Goal: Information Seeking & Learning: Learn about a topic

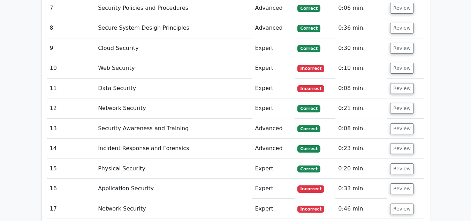
scroll to position [1185, 0]
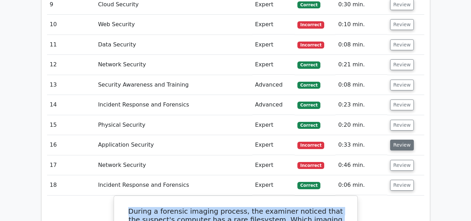
click at [401, 139] on button "Review" at bounding box center [402, 144] width 24 height 11
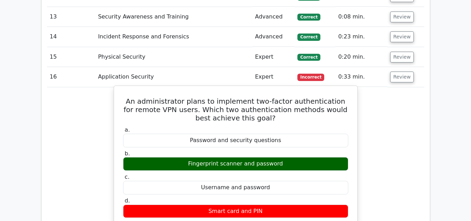
scroll to position [1220, 0]
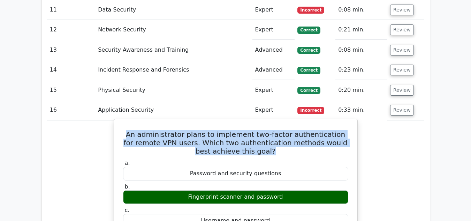
drag, startPoint x: 122, startPoint y: 110, endPoint x: 288, endPoint y: 130, distance: 167.4
click at [288, 130] on h5 "An administrator plans to implement two-factor authentication for remote VPN us…" at bounding box center [235, 142] width 227 height 25
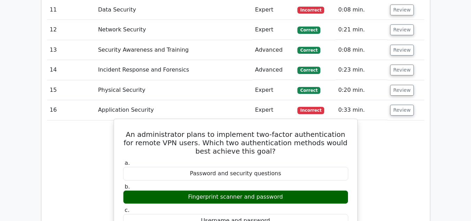
drag, startPoint x: 125, startPoint y: 109, endPoint x: 323, endPoint y: 216, distance: 224.4
click at [330, 159] on label "a. Password and security questions" at bounding box center [235, 169] width 225 height 21
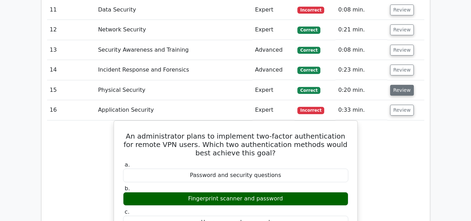
click at [402, 85] on button "Review" at bounding box center [402, 90] width 24 height 11
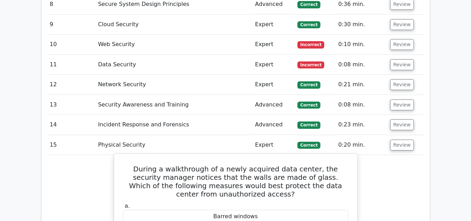
scroll to position [1185, 0]
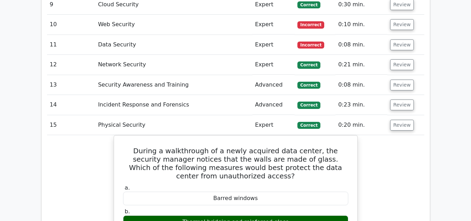
click at [400, 95] on td "Review" at bounding box center [405, 105] width 37 height 20
click at [397, 99] on button "Review" at bounding box center [402, 104] width 24 height 11
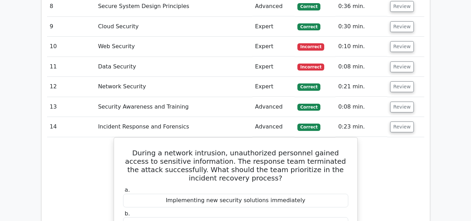
scroll to position [1150, 0]
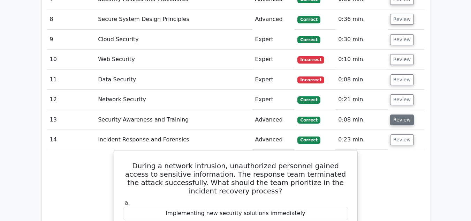
click at [397, 114] on button "Review" at bounding box center [402, 119] width 24 height 11
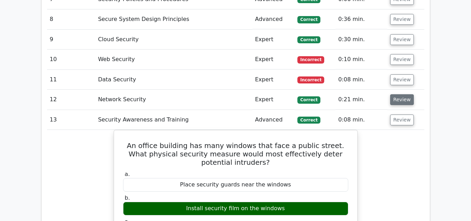
click at [399, 94] on button "Review" at bounding box center [402, 99] width 24 height 11
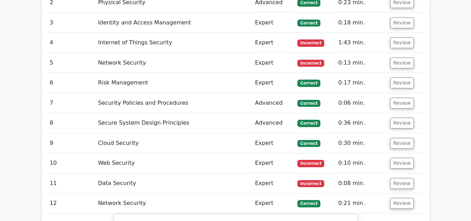
scroll to position [1046, 0]
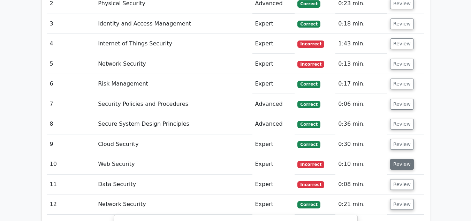
click at [400, 159] on button "Review" at bounding box center [402, 164] width 24 height 11
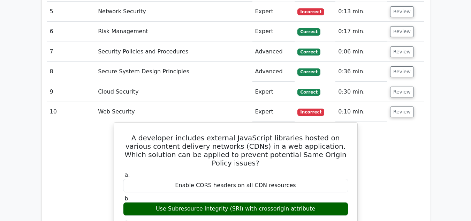
scroll to position [1080, 0]
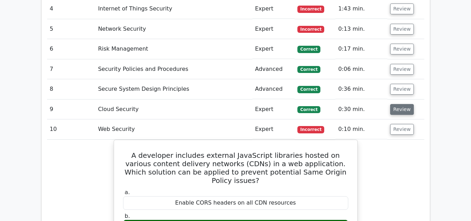
click at [395, 104] on button "Review" at bounding box center [402, 109] width 24 height 11
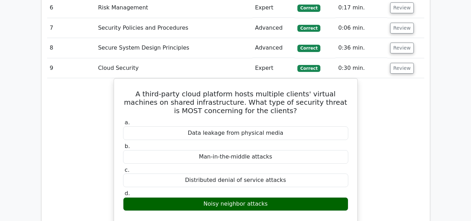
scroll to position [1115, 0]
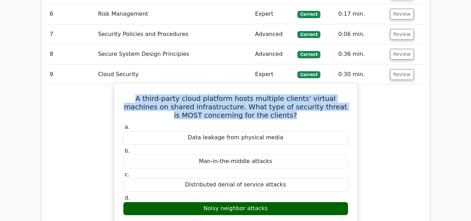
drag, startPoint x: 118, startPoint y: 70, endPoint x: 279, endPoint y: 93, distance: 162.7
click at [279, 93] on div "A third-party cloud platform hosts multiple clients' virtual machines on shared…" at bounding box center [236, 215] width 238 height 259
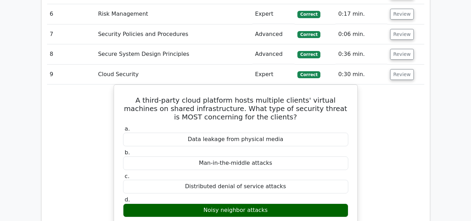
click at [374, 101] on div "A third-party cloud platform hosts multiple clients' virtual machines on shared…" at bounding box center [235, 221] width 377 height 274
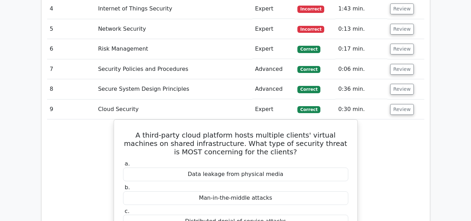
scroll to position [1046, 0]
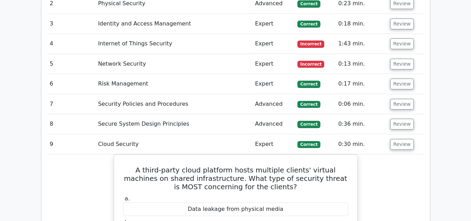
click at [397, 114] on td "Review" at bounding box center [405, 124] width 37 height 20
click at [398, 118] on button "Review" at bounding box center [402, 123] width 24 height 11
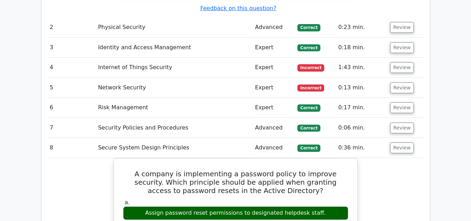
scroll to position [1011, 0]
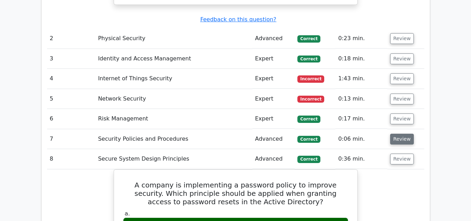
click at [399, 133] on button "Review" at bounding box center [402, 138] width 24 height 11
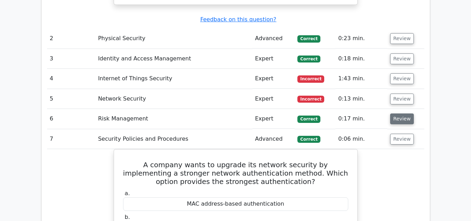
click at [395, 113] on button "Review" at bounding box center [402, 118] width 24 height 11
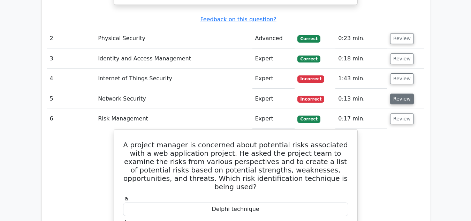
click at [403, 93] on button "Review" at bounding box center [402, 98] width 24 height 11
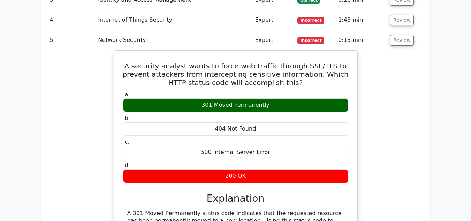
scroll to position [1080, 0]
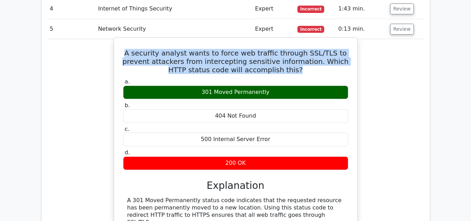
drag, startPoint x: 146, startPoint y: 28, endPoint x: 300, endPoint y: 46, distance: 155.1
click at [300, 49] on h5 "A security analyst wants to force web traffic through SSL/TLS to prevent attack…" at bounding box center [235, 61] width 227 height 25
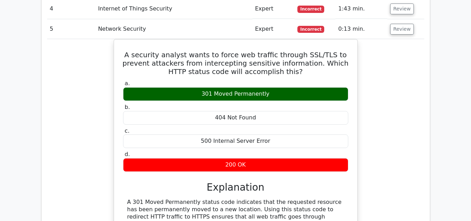
click at [408, 128] on div "A security analyst wants to force web traffic through SSL/TLS to prevent attack…" at bounding box center [235, 151] width 377 height 225
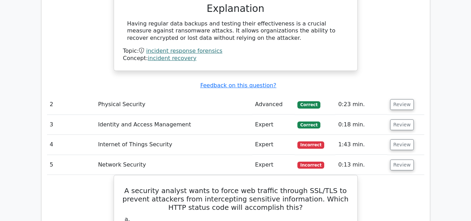
scroll to position [941, 0]
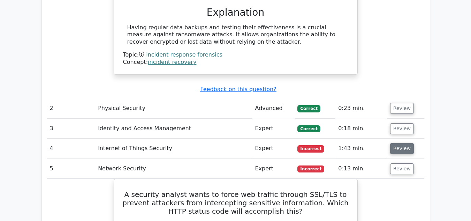
click at [398, 143] on button "Review" at bounding box center [402, 148] width 24 height 11
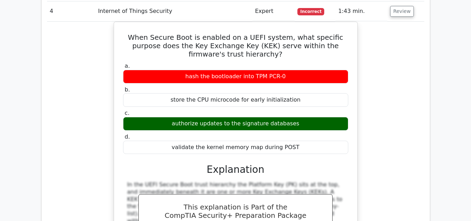
scroll to position [1080, 0]
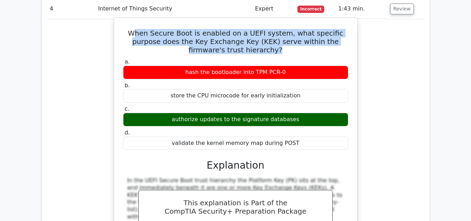
drag, startPoint x: 131, startPoint y: 9, endPoint x: 297, endPoint y: 29, distance: 167.1
click at [297, 29] on div "When Secure Boot is enabled on a UEFI system, what specific purpose does the Ke…" at bounding box center [236, 162] width 238 height 283
click at [276, 29] on h5 "When Secure Boot is enabled on a UEFI system, what specific purpose does the Ke…" at bounding box center [235, 41] width 227 height 25
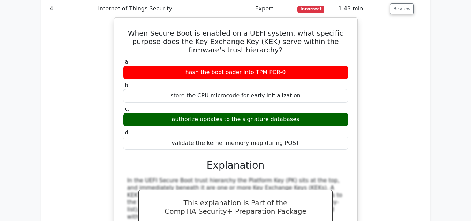
drag, startPoint x: 123, startPoint y: 8, endPoint x: 320, endPoint y: 44, distance: 199.7
click at [318, 48] on div "When Secure Boot is enabled on a UEFI system, what specific purpose does the Ke…" at bounding box center [236, 162] width 238 height 283
click at [320, 58] on label "a. hash the bootloader into TPM PCR-0" at bounding box center [235, 68] width 225 height 21
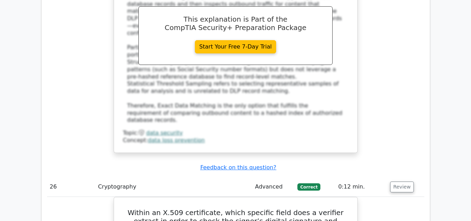
scroll to position [8812, 0]
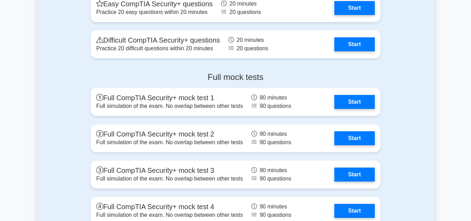
scroll to position [1882, 0]
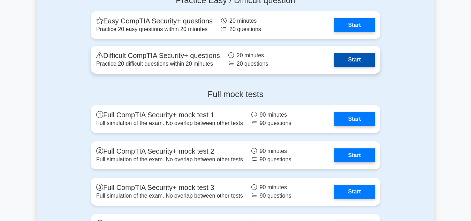
click at [349, 60] on link "Start" at bounding box center [354, 60] width 40 height 14
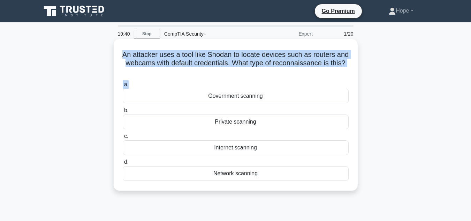
drag, startPoint x: 126, startPoint y: 52, endPoint x: 272, endPoint y: 80, distance: 148.4
click at [272, 80] on div "An attacker uses a tool like Shodan to locate devices such as routers and webca…" at bounding box center [235, 115] width 238 height 146
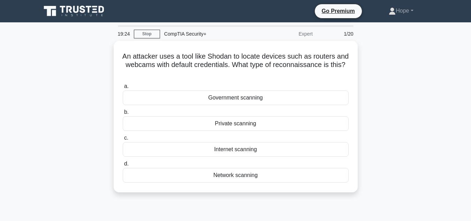
drag, startPoint x: 396, startPoint y: 93, endPoint x: 377, endPoint y: 97, distance: 19.1
click at [397, 93] on div "An attacker uses a tool like Shodan to locate devices such as routers and webca…" at bounding box center [235, 121] width 397 height 160
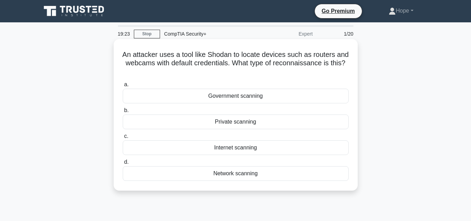
click at [258, 147] on div "Internet scanning" at bounding box center [236, 147] width 226 height 15
click at [123, 138] on input "c. Internet scanning" at bounding box center [123, 136] width 0 height 5
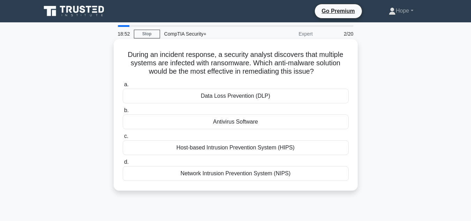
click at [197, 147] on div "Host-based Intrusion Prevention System (HIPS)" at bounding box center [236, 147] width 226 height 15
click at [123, 138] on input "c. Host-based Intrusion Prevention System (HIPS)" at bounding box center [123, 136] width 0 height 5
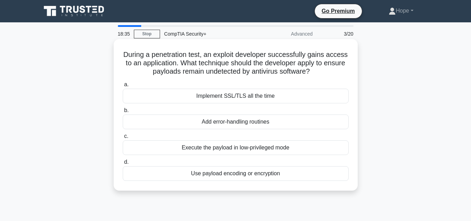
click at [241, 149] on div "Execute the payload in low-privileged mode" at bounding box center [236, 147] width 226 height 15
click at [123, 138] on input "c. Execute the payload in low-privileged mode" at bounding box center [123, 136] width 0 height 5
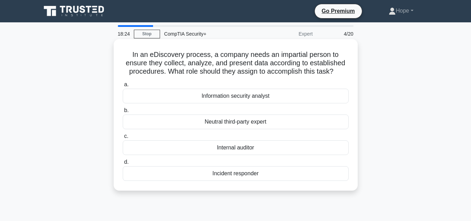
click at [251, 124] on div "Neutral third-party expert" at bounding box center [236, 121] width 226 height 15
click at [123, 113] on input "b. Neutral third-party expert" at bounding box center [123, 110] width 0 height 5
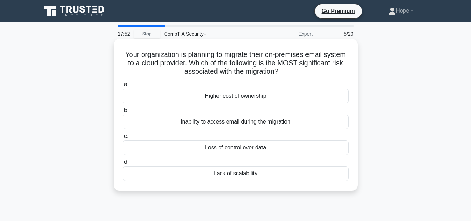
click at [242, 145] on div "Loss of control over data" at bounding box center [236, 147] width 226 height 15
click at [123, 138] on input "c. Loss of control over data" at bounding box center [123, 136] width 0 height 5
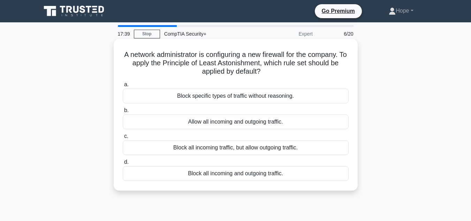
click at [224, 148] on div "Block all incoming traffic, but allow outgoing traffic." at bounding box center [236, 147] width 226 height 15
click at [123, 138] on input "c. Block all incoming traffic, but allow outgoing traffic." at bounding box center [123, 136] width 0 height 5
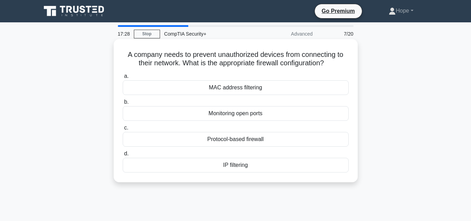
click at [233, 84] on div "MAC address filtering" at bounding box center [236, 87] width 226 height 15
click at [123, 78] on input "a. MAC address filtering" at bounding box center [123, 76] width 0 height 5
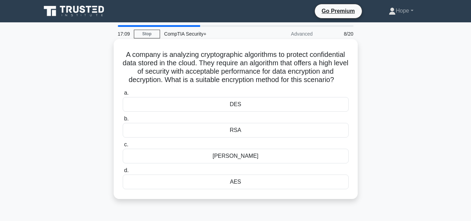
click at [252, 189] on div "AES" at bounding box center [236, 181] width 226 height 15
click at [123, 173] on input "d. AES" at bounding box center [123, 170] width 0 height 5
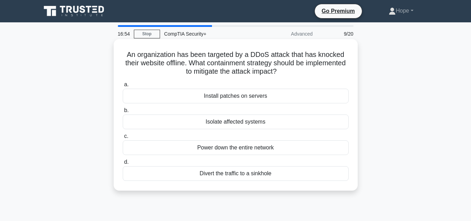
click at [251, 123] on div "Isolate affected systems" at bounding box center [236, 121] width 226 height 15
click at [123, 113] on input "b. Isolate affected systems" at bounding box center [123, 110] width 0 height 5
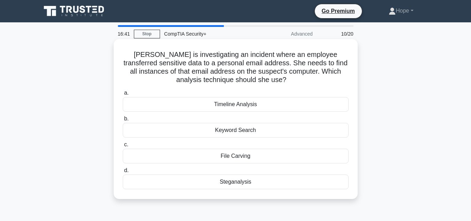
click at [244, 134] on div "Keyword Search" at bounding box center [236, 130] width 226 height 15
click at [123, 121] on input "b. Keyword Search" at bounding box center [123, 118] width 0 height 5
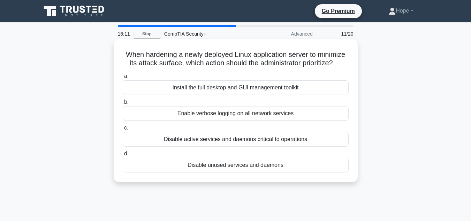
click at [249, 170] on div "Disable unused services and daemons" at bounding box center [236, 165] width 226 height 15
click at [123, 156] on input "d. Disable unused services and daemons" at bounding box center [123, 153] width 0 height 5
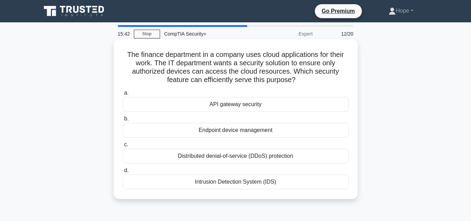
click at [200, 129] on div "Endpoint device management" at bounding box center [236, 130] width 226 height 15
click at [244, 129] on div "Endpoint device management" at bounding box center [236, 130] width 226 height 15
click at [123, 121] on input "b. Endpoint device management" at bounding box center [123, 118] width 0 height 5
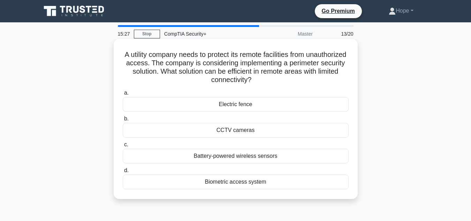
click at [243, 104] on div "Electric fence" at bounding box center [236, 104] width 226 height 15
click at [123, 95] on input "a. Electric fence" at bounding box center [123, 93] width 0 height 5
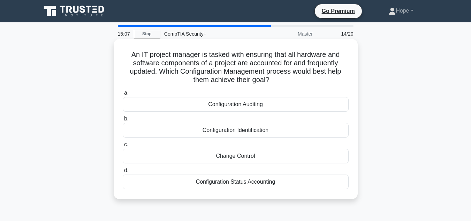
click at [263, 104] on div "Configuration Auditing" at bounding box center [236, 104] width 226 height 15
click at [123, 95] on input "a. Configuration Auditing" at bounding box center [123, 93] width 0 height 5
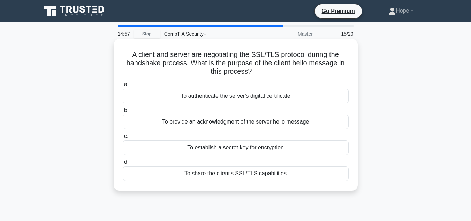
click at [235, 175] on div "To share the client's SSL/TLS capabilities" at bounding box center [236, 173] width 226 height 15
click at [123, 164] on input "d. To share the client's SSL/TLS capabilities" at bounding box center [123, 162] width 0 height 5
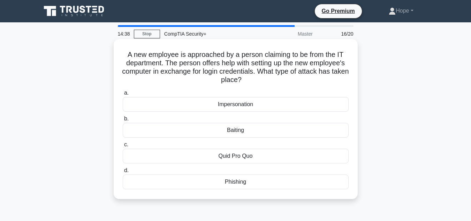
click at [238, 157] on div "Quid Pro Quo" at bounding box center [236, 155] width 226 height 15
click at [123, 147] on input "c. Quid Pro Quo" at bounding box center [123, 144] width 0 height 5
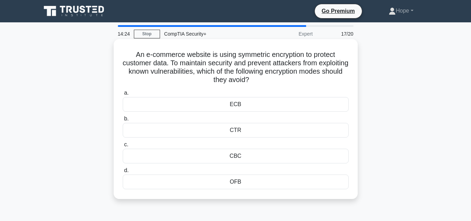
click at [252, 104] on div "ECB" at bounding box center [236, 104] width 226 height 15
click at [123, 95] on input "a. ECB" at bounding box center [123, 93] width 0 height 5
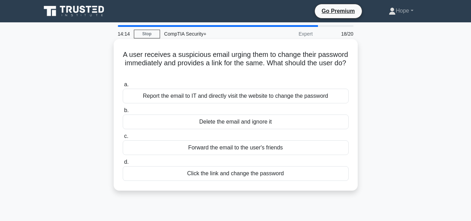
click at [268, 98] on div "Report the email to IT and directly visit the website to change the password" at bounding box center [236, 96] width 226 height 15
click at [123, 87] on input "a. Report the email to IT and directly visit the website to change the password" at bounding box center [123, 84] width 0 height 5
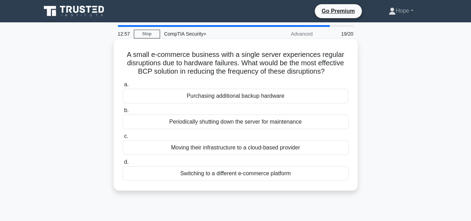
click at [230, 150] on div "Moving their infrastructure to a cloud-based provider" at bounding box center [236, 147] width 226 height 15
click at [123, 138] on input "c. Moving their infrastructure to a cloud-based provider" at bounding box center [123, 136] width 0 height 5
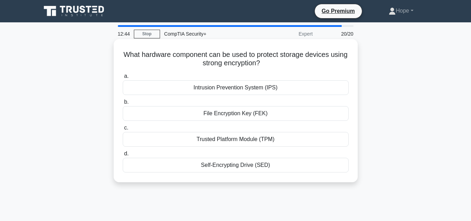
click at [235, 165] on div "Self-Encrypting Drive (SED)" at bounding box center [236, 165] width 226 height 15
click at [123, 156] on input "d. Self-Encrypting Drive (SED)" at bounding box center [123, 153] width 0 height 5
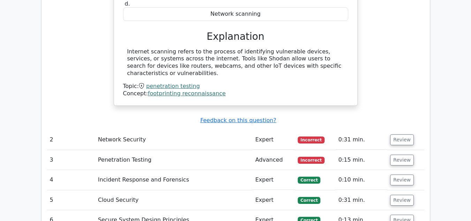
scroll to position [836, 0]
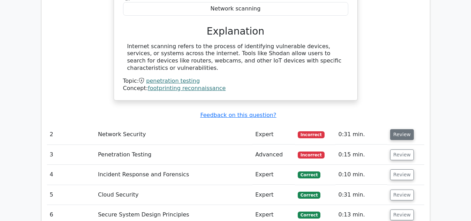
click at [404, 129] on button "Review" at bounding box center [402, 134] width 24 height 11
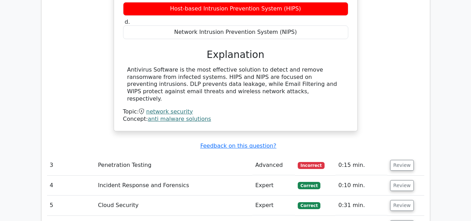
scroll to position [1150, 0]
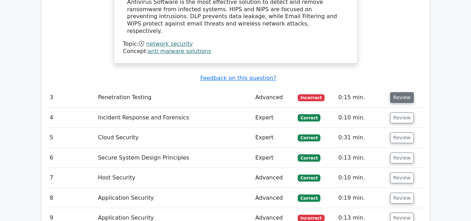
click at [403, 92] on button "Review" at bounding box center [402, 97] width 24 height 11
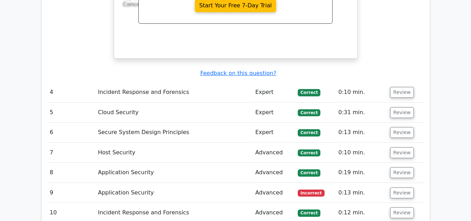
scroll to position [1499, 0]
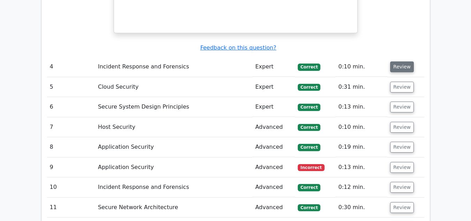
click at [396, 61] on button "Review" at bounding box center [402, 66] width 24 height 11
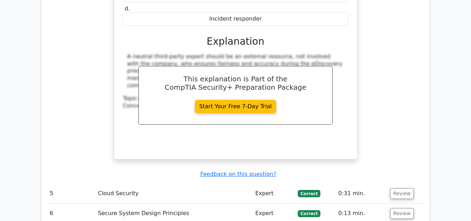
scroll to position [1708, 0]
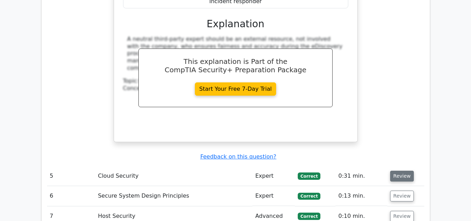
click at [401, 170] on button "Review" at bounding box center [402, 175] width 24 height 11
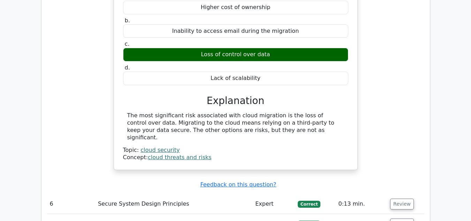
scroll to position [1952, 0]
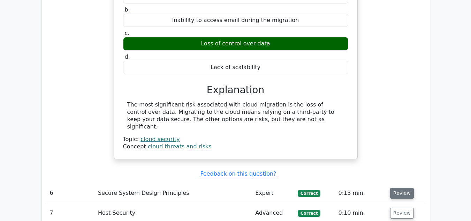
click at [399, 187] on button "Review" at bounding box center [402, 192] width 24 height 11
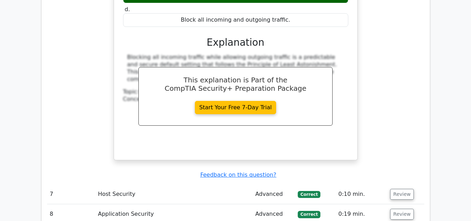
scroll to position [2300, 0]
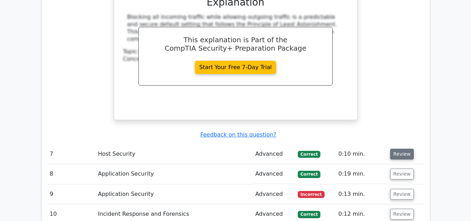
click at [398, 148] on button "Review" at bounding box center [402, 153] width 24 height 11
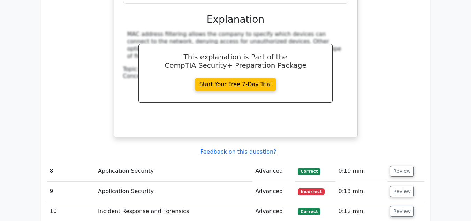
scroll to position [2614, 0]
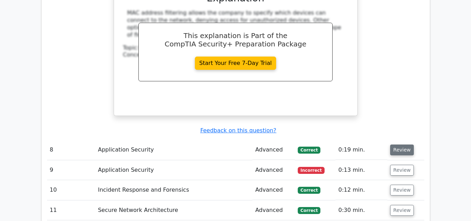
click at [399, 144] on button "Review" at bounding box center [402, 149] width 24 height 11
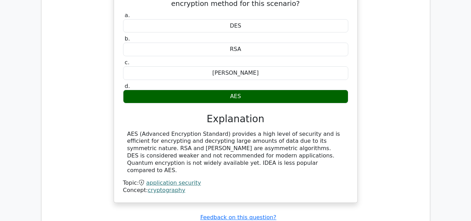
scroll to position [2823, 0]
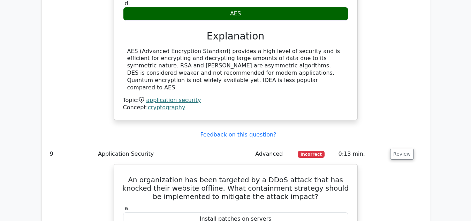
scroll to position [2893, 0]
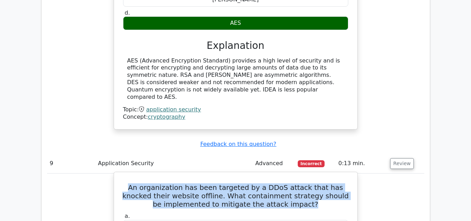
drag, startPoint x: 130, startPoint y: 101, endPoint x: 307, endPoint y: 117, distance: 177.4
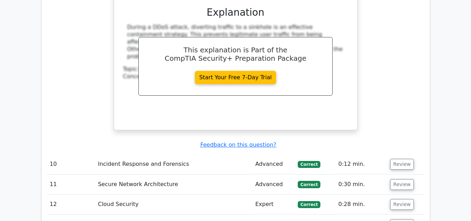
scroll to position [3241, 0]
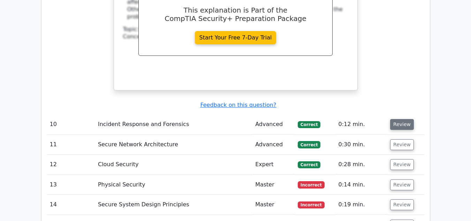
click at [392, 119] on button "Review" at bounding box center [402, 124] width 24 height 11
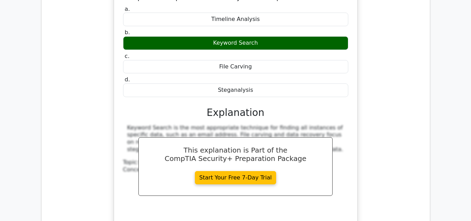
scroll to position [3450, 0]
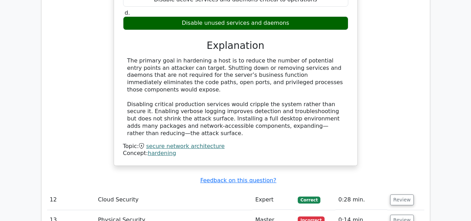
scroll to position [3799, 0]
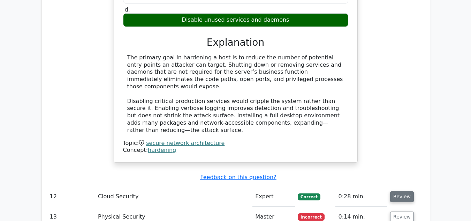
click at [401, 191] on button "Review" at bounding box center [402, 196] width 24 height 11
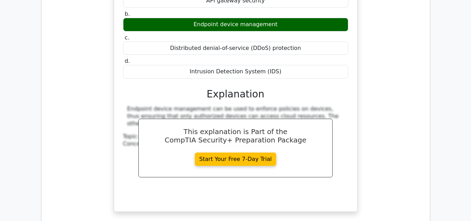
scroll to position [4078, 0]
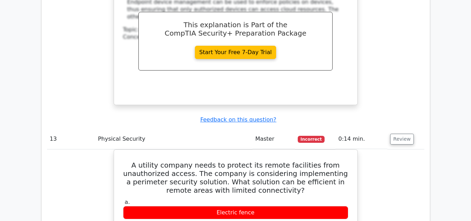
scroll to position [4182, 0]
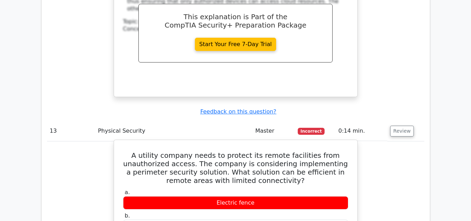
drag, startPoint x: 134, startPoint y: 44, endPoint x: 270, endPoint y: 160, distance: 178.5
copy div "A utility company needs to protect its remote facilities from unauthorized acce…"
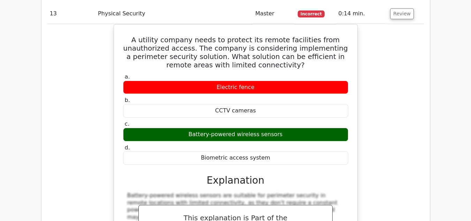
scroll to position [4356, 0]
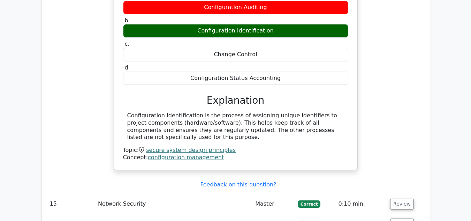
scroll to position [4740, 0]
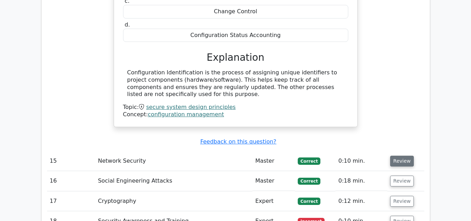
click at [406, 155] on button "Review" at bounding box center [402, 160] width 24 height 11
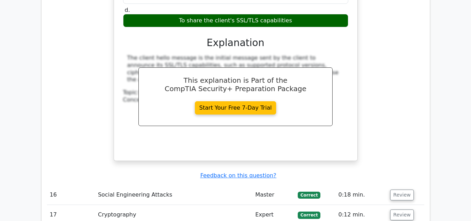
scroll to position [5018, 0]
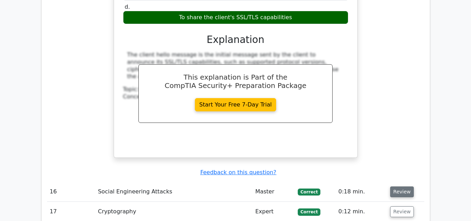
click at [397, 186] on button "Review" at bounding box center [402, 191] width 24 height 11
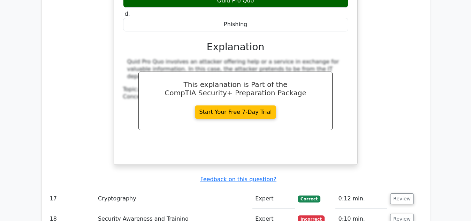
scroll to position [5332, 0]
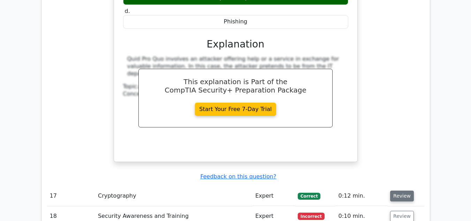
click at [403, 190] on button "Review" at bounding box center [402, 195] width 24 height 11
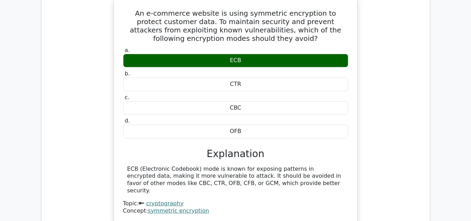
scroll to position [5541, 0]
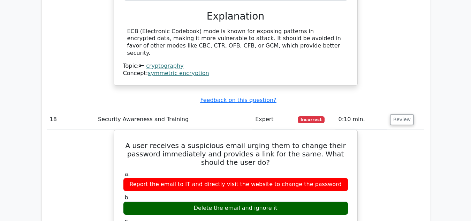
scroll to position [5681, 0]
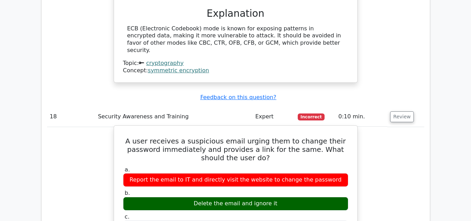
drag, startPoint x: 211, startPoint y: 62, endPoint x: 335, endPoint y: 67, distance: 124.5
click at [335, 173] on div "Report the email to IT and directly visit the website to change the password" at bounding box center [235, 180] width 225 height 14
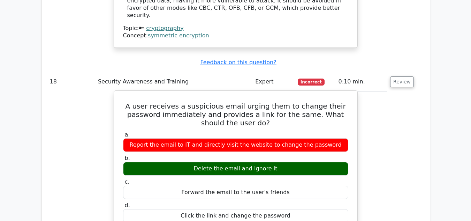
scroll to position [5646, 0]
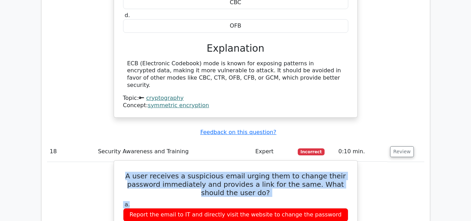
drag, startPoint x: 129, startPoint y: 56, endPoint x: 270, endPoint y: 89, distance: 144.8
click at [257, 171] on h5 "A user receives a suspicious email urging them to change their password immedia…" at bounding box center [235, 183] width 227 height 25
drag, startPoint x: 153, startPoint y: 56, endPoint x: 259, endPoint y: 76, distance: 108.1
click at [259, 171] on h5 "A user receives a suspicious email urging them to change their password immedia…" at bounding box center [235, 183] width 227 height 25
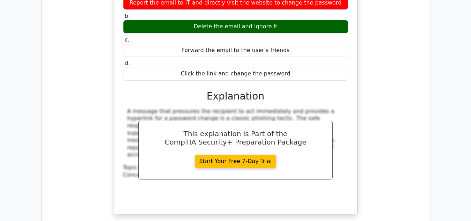
scroll to position [5890, 0]
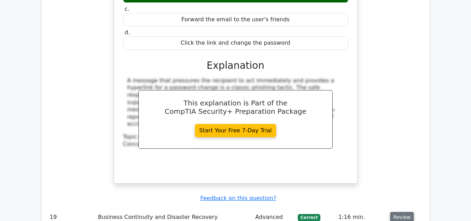
click at [395, 212] on button "Review" at bounding box center [402, 217] width 24 height 11
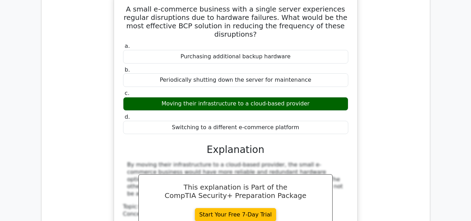
scroll to position [6134, 0]
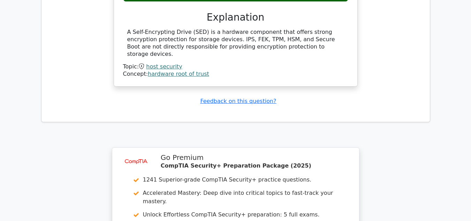
scroll to position [6638, 0]
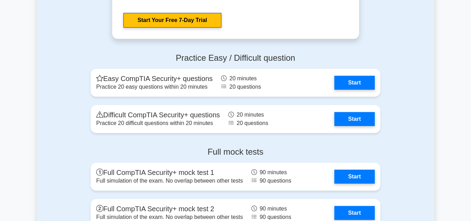
scroll to position [1812, 0]
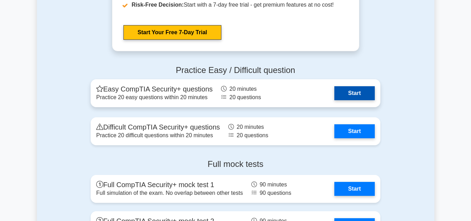
click at [353, 93] on link "Start" at bounding box center [354, 93] width 40 height 14
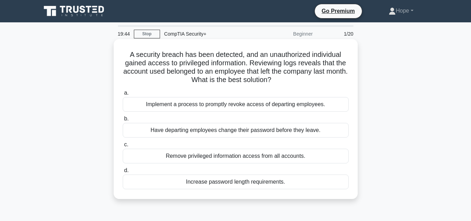
click at [241, 106] on div "Implement a process to promptly revoke access of departing employees." at bounding box center [236, 104] width 226 height 15
click at [123, 95] on input "a. Implement a process to promptly revoke access of departing employees." at bounding box center [123, 93] width 0 height 5
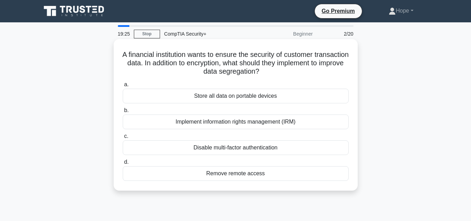
click at [211, 123] on div "Implement information rights management (IRM)" at bounding box center [236, 121] width 226 height 15
click at [123, 113] on input "b. Implement information rights management (IRM)" at bounding box center [123, 110] width 0 height 5
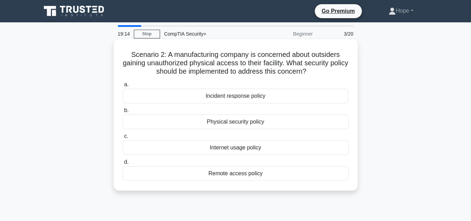
click at [241, 125] on div "Physical security policy" at bounding box center [236, 121] width 226 height 15
click at [123, 113] on input "b. Physical security policy" at bounding box center [123, 110] width 0 height 5
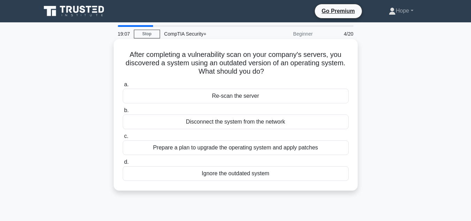
click at [263, 148] on div "Prepare a plan to upgrade the operating system and apply patches" at bounding box center [236, 147] width 226 height 15
click at [123, 138] on input "c. Prepare a plan to upgrade the operating system and apply patches" at bounding box center [123, 136] width 0 height 5
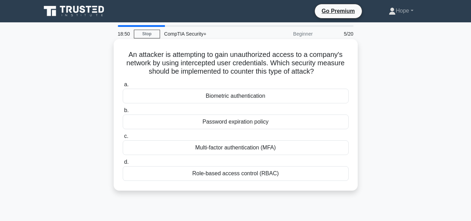
click at [239, 145] on div "Multi-factor authentication (MFA)" at bounding box center [236, 147] width 226 height 15
click at [123, 138] on input "c. Multi-factor authentication (MFA)" at bounding box center [123, 136] width 0 height 5
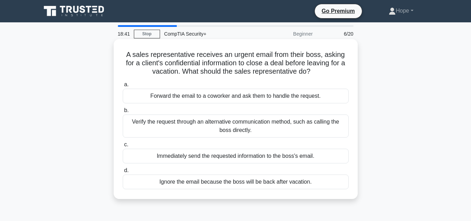
click at [287, 125] on div "Verify the request through an alternative communication method, such as calling…" at bounding box center [236, 125] width 226 height 23
click at [123, 113] on input "b. Verify the request through an alternative communication method, such as call…" at bounding box center [123, 110] width 0 height 5
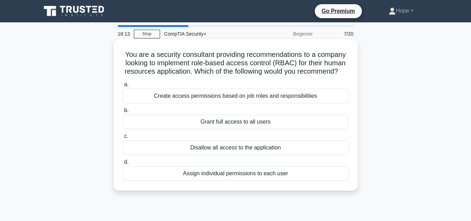
click at [220, 103] on div "Create access permissions based on job roles and responsibilities" at bounding box center [236, 96] width 226 height 15
click at [123, 87] on input "a. Create access permissions based on job roles and responsibilities" at bounding box center [123, 84] width 0 height 5
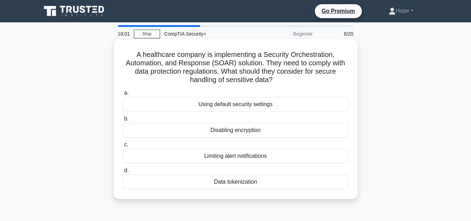
click at [237, 183] on div "Data tokenization" at bounding box center [236, 181] width 226 height 15
click at [123, 173] on input "d. Data tokenization" at bounding box center [123, 170] width 0 height 5
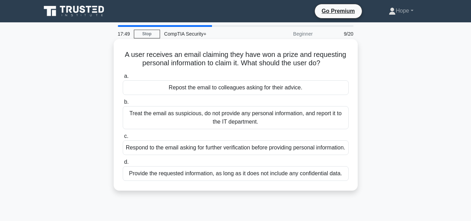
click at [262, 116] on div "Treat the email as suspicious, do not provide any personal information, and rep…" at bounding box center [236, 117] width 226 height 23
click at [123, 104] on input "b. Treat the email as suspicious, do not provide any personal information, and …" at bounding box center [123, 102] width 0 height 5
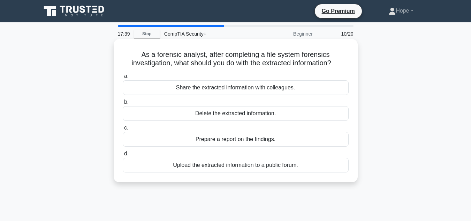
click at [256, 141] on div "Prepare a report on the findings." at bounding box center [236, 139] width 226 height 15
click at [123, 130] on input "c. Prepare a report on the findings." at bounding box center [123, 127] width 0 height 5
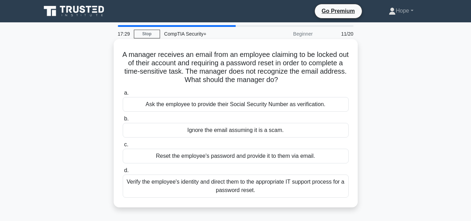
click at [206, 187] on div "Verify the employee's identity and direct them to the appropriate IT support pr…" at bounding box center [236, 185] width 226 height 23
click at [123, 173] on input "d. Verify the employee's identity and direct them to the appropriate IT support…" at bounding box center [123, 170] width 0 height 5
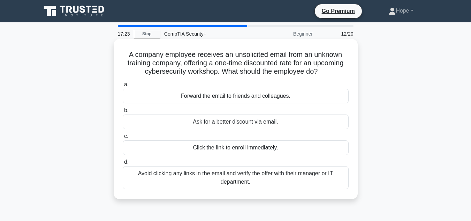
click at [206, 177] on div "Avoid clicking any links in the email and verify the offer with their manager o…" at bounding box center [236, 177] width 226 height 23
click at [123, 164] on input "d. Avoid clicking any links in the email and verify the offer with their manage…" at bounding box center [123, 162] width 0 height 5
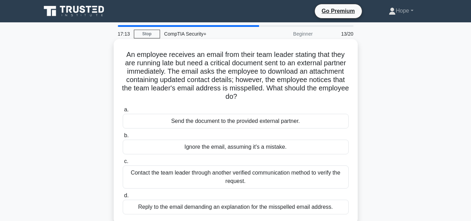
click at [191, 175] on div "Contact the team leader through another verified communication method to verify…" at bounding box center [236, 176] width 226 height 23
click at [123, 163] on input "c. Contact the team leader through another verified communication method to ver…" at bounding box center [123, 161] width 0 height 5
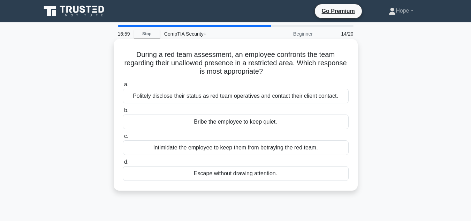
click at [243, 98] on div "Politely disclose their status as red team operatives and contact their client …" at bounding box center [236, 96] width 226 height 15
click at [123, 87] on input "a. Politely disclose their status as red team operatives and contact their clie…" at bounding box center [123, 84] width 0 height 5
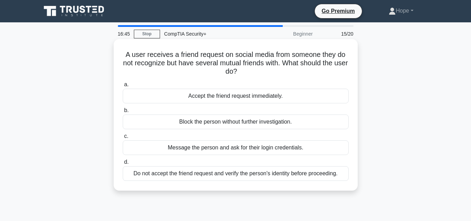
click at [235, 177] on div "Do not accept the friend request and verify the person's identity before procee…" at bounding box center [236, 173] width 226 height 15
click at [123, 164] on input "d. Do not accept the friend request and verify the person's identity before pro…" at bounding box center [123, 162] width 0 height 5
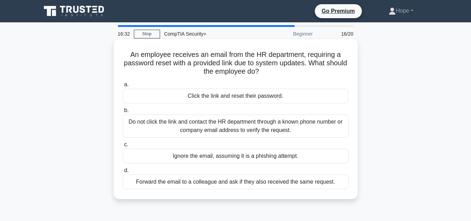
click at [181, 126] on div "Do not click the link and contact the HR department through a known phone numbe…" at bounding box center [236, 125] width 226 height 23
click at [123, 113] on input "b. Do not click the link and contact the HR department through a known phone nu…" at bounding box center [123, 110] width 0 height 5
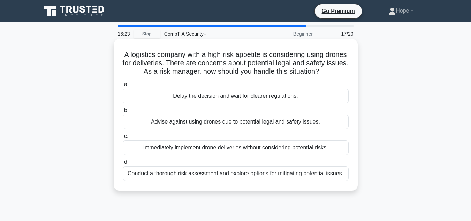
click at [216, 181] on div "Conduct a thorough risk assessment and explore options for mitigating potential…" at bounding box center [236, 173] width 226 height 15
click at [123, 164] on input "d. Conduct a thorough risk assessment and explore options for mitigating potent…" at bounding box center [123, 162] width 0 height 5
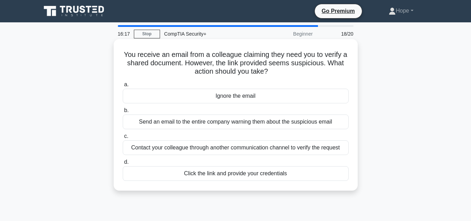
click at [220, 148] on div "Contact your colleague through another communication channel to verify the requ…" at bounding box center [236, 147] width 226 height 15
click at [123, 138] on input "c. Contact your colleague through another communication channel to verify the r…" at bounding box center [123, 136] width 0 height 5
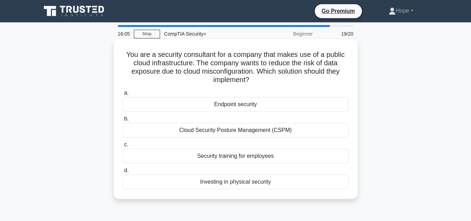
click at [245, 131] on div "Cloud Security Posture Management (CSPM)" at bounding box center [236, 130] width 226 height 15
click at [123, 121] on input "b. Cloud Security Posture Management (CSPM)" at bounding box center [123, 118] width 0 height 5
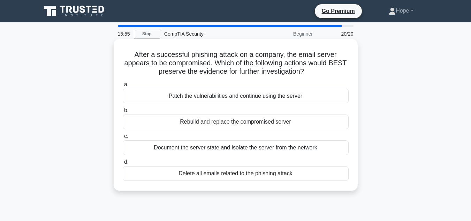
click at [238, 148] on div "Document the server state and isolate the server from the network" at bounding box center [236, 147] width 226 height 15
click at [123, 138] on input "c. Document the server state and isolate the server from the network" at bounding box center [123, 136] width 0 height 5
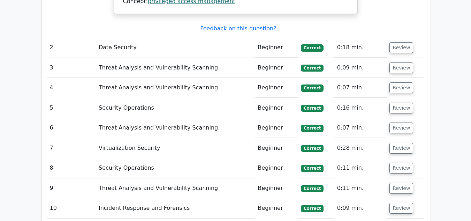
scroll to position [931, 0]
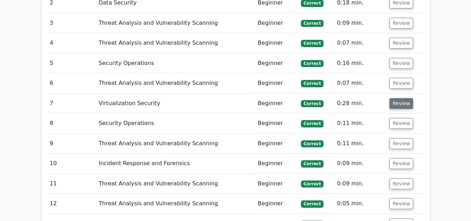
click at [396, 98] on button "Review" at bounding box center [401, 103] width 24 height 11
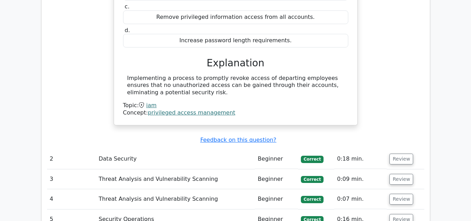
scroll to position [757, 0]
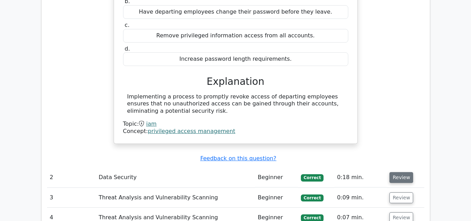
click at [402, 172] on button "Review" at bounding box center [401, 177] width 24 height 11
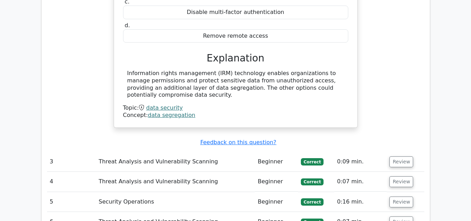
scroll to position [1036, 0]
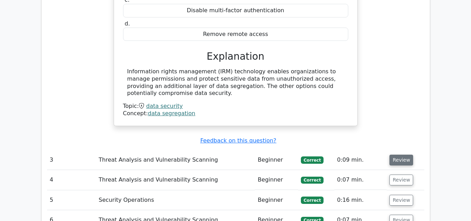
click at [404, 154] on button "Review" at bounding box center [401, 159] width 24 height 11
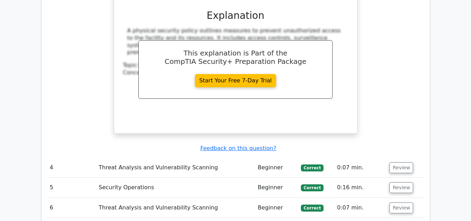
scroll to position [1349, 0]
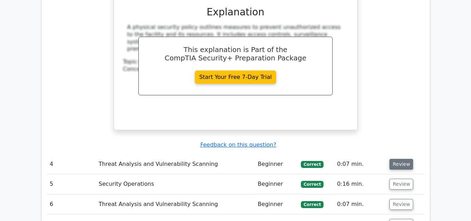
click at [405, 159] on button "Review" at bounding box center [401, 164] width 24 height 11
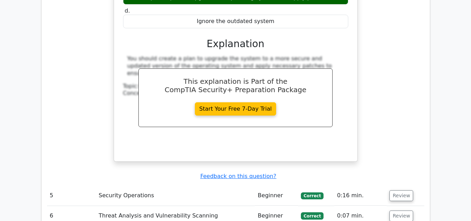
scroll to position [1628, 0]
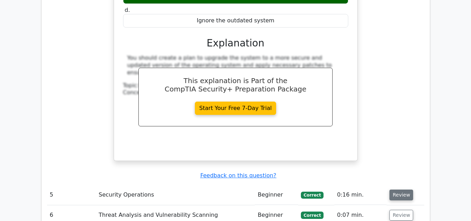
click at [406, 189] on button "Review" at bounding box center [401, 194] width 24 height 11
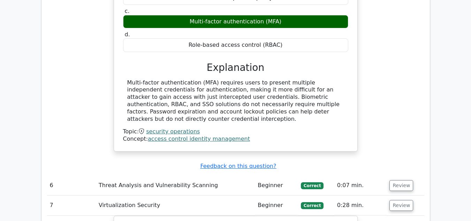
scroll to position [1977, 0]
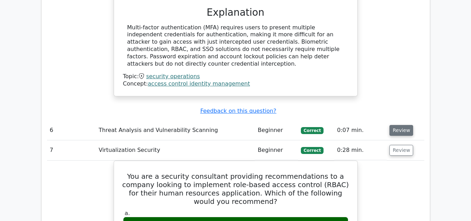
click at [399, 125] on button "Review" at bounding box center [401, 130] width 24 height 11
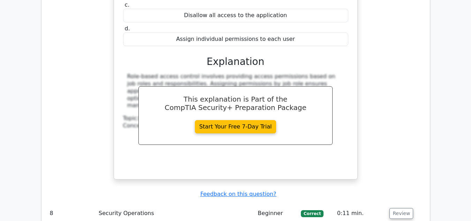
scroll to position [2639, 0]
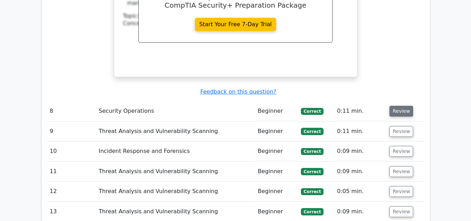
click at [400, 106] on button "Review" at bounding box center [401, 111] width 24 height 11
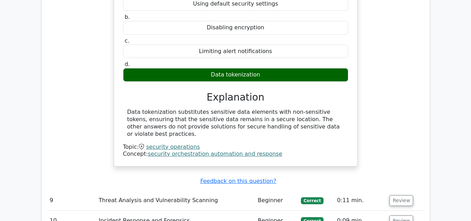
scroll to position [2848, 0]
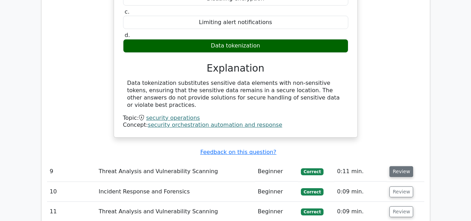
click at [392, 166] on button "Review" at bounding box center [401, 171] width 24 height 11
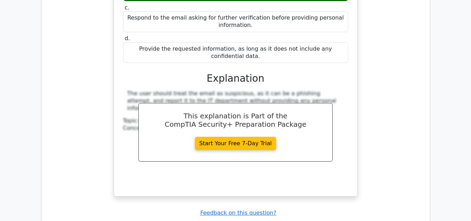
scroll to position [3162, 0]
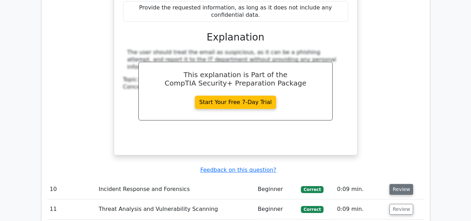
click at [398, 184] on button "Review" at bounding box center [401, 189] width 24 height 11
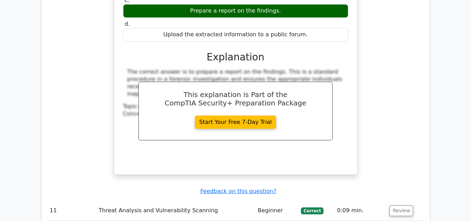
scroll to position [3510, 0]
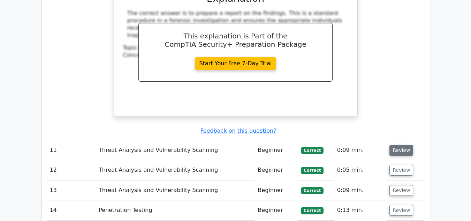
click at [404, 145] on button "Review" at bounding box center [401, 150] width 24 height 11
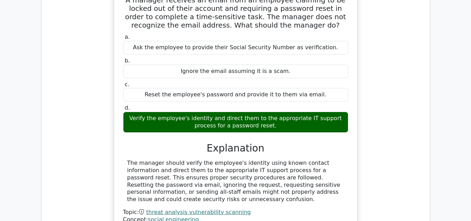
scroll to position [3719, 0]
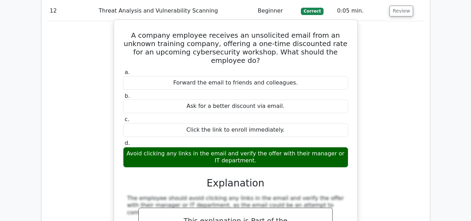
scroll to position [4068, 0]
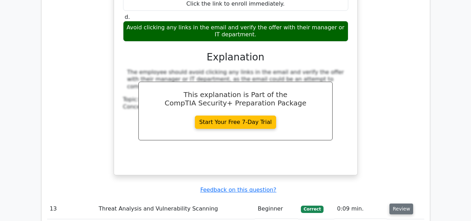
click at [395, 203] on button "Review" at bounding box center [401, 208] width 24 height 11
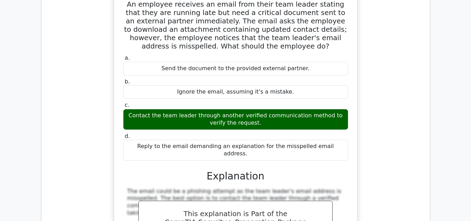
scroll to position [4451, 0]
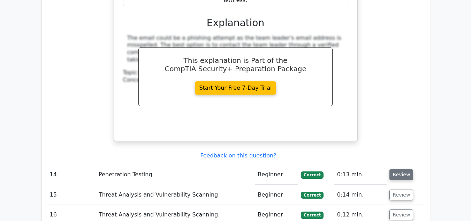
click at [403, 169] on button "Review" at bounding box center [401, 174] width 24 height 11
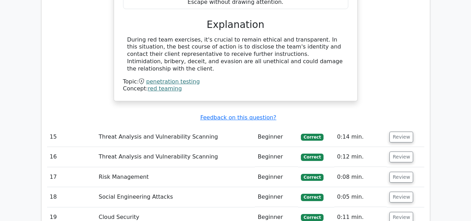
scroll to position [4765, 0]
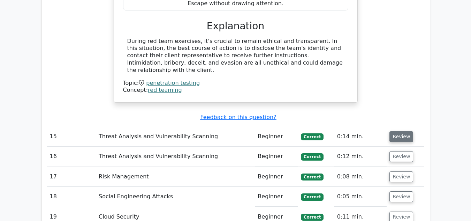
click at [397, 131] on button "Review" at bounding box center [401, 136] width 24 height 11
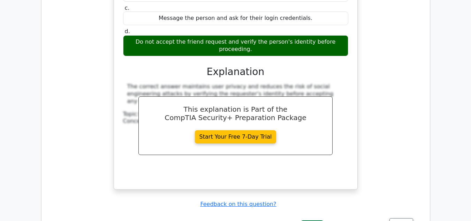
scroll to position [5009, 0]
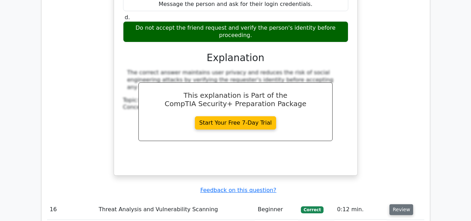
click at [408, 204] on button "Review" at bounding box center [401, 209] width 24 height 11
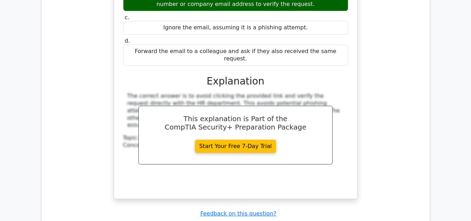
scroll to position [5322, 0]
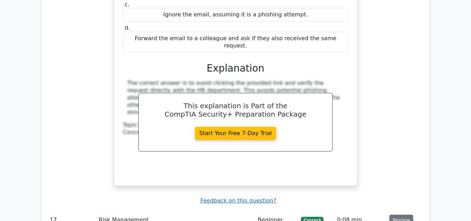
click at [392, 214] on button "Review" at bounding box center [401, 219] width 24 height 11
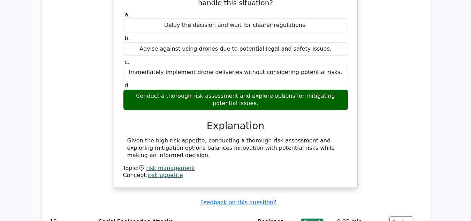
scroll to position [5601, 0]
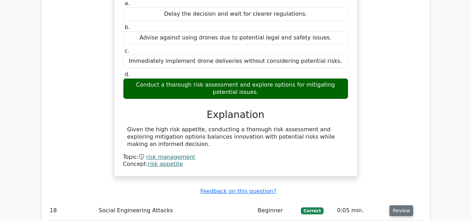
click at [397, 205] on button "Review" at bounding box center [401, 210] width 24 height 11
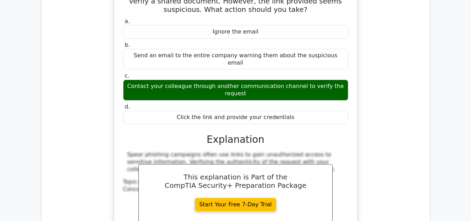
scroll to position [5845, 0]
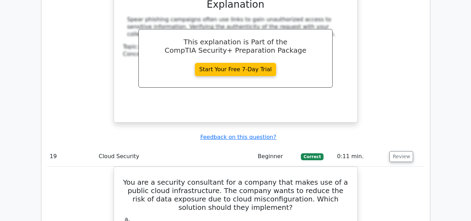
scroll to position [5985, 0]
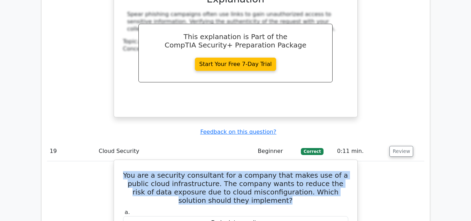
drag, startPoint x: 130, startPoint y: 18, endPoint x: 256, endPoint y: 42, distance: 128.1
click at [256, 171] on h5 "You are a security consultant for a company that makes use of a public cloud in…" at bounding box center [235, 187] width 227 height 33
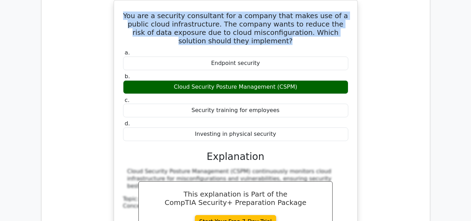
scroll to position [6194, 0]
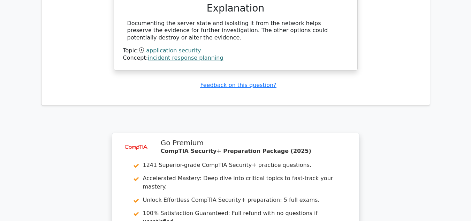
scroll to position [6645, 0]
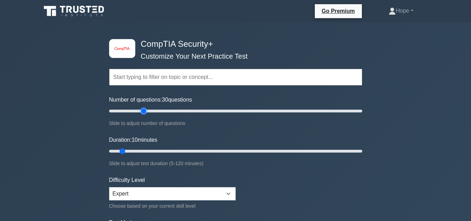
drag, startPoint x: 118, startPoint y: 110, endPoint x: 145, endPoint y: 112, distance: 26.9
type input "30"
click at [145, 112] on input "Number of questions: 30 questions" at bounding box center [235, 111] width 253 height 8
